Goal: Communication & Community: Answer question/provide support

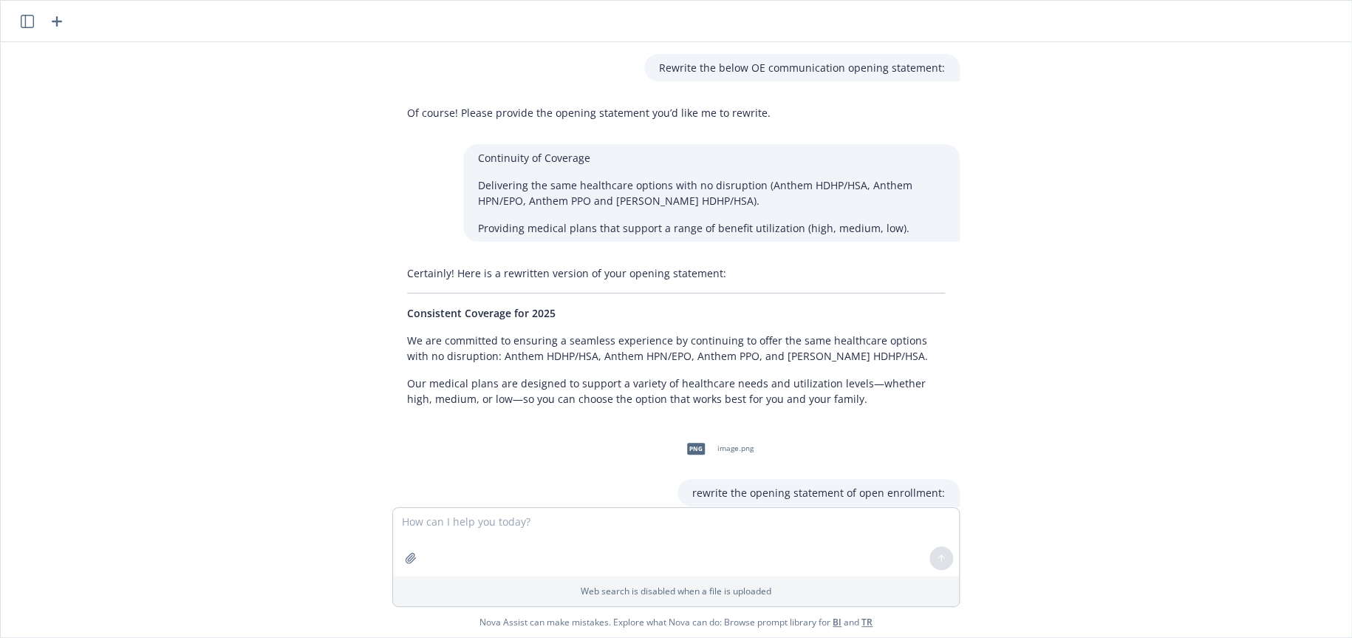
scroll to position [2833, 0]
